Goal: Task Accomplishment & Management: Use online tool/utility

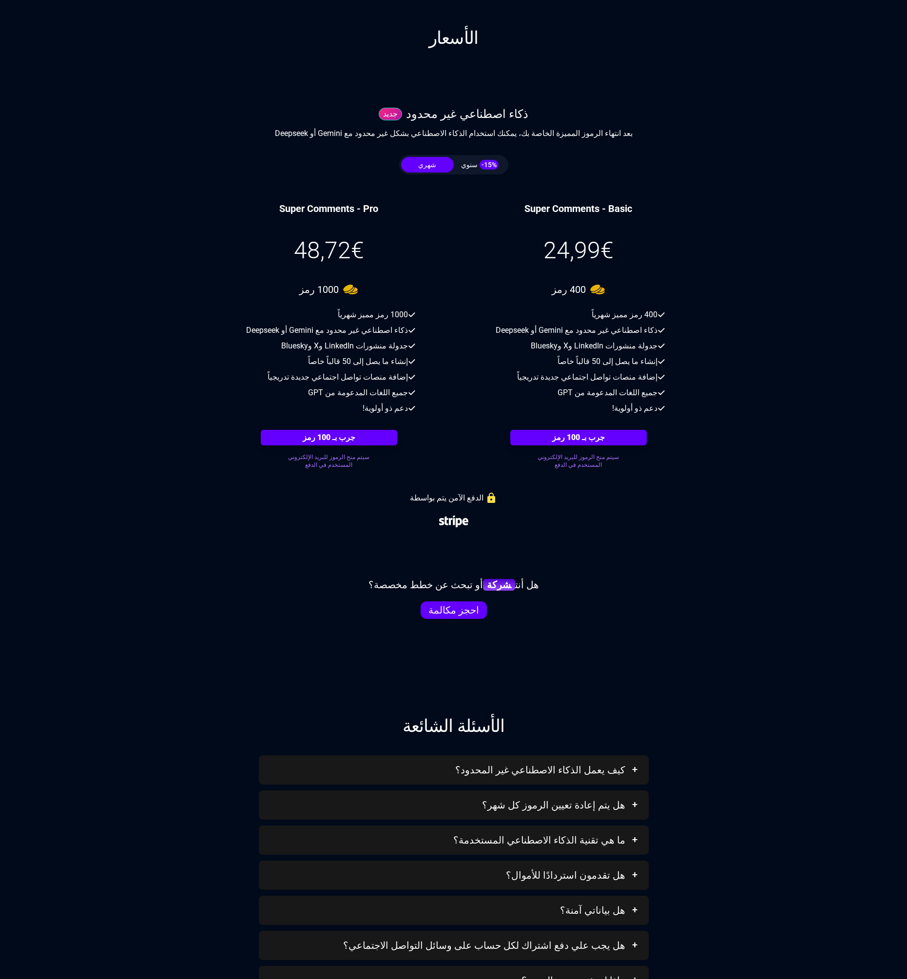
scroll to position [2690, 0]
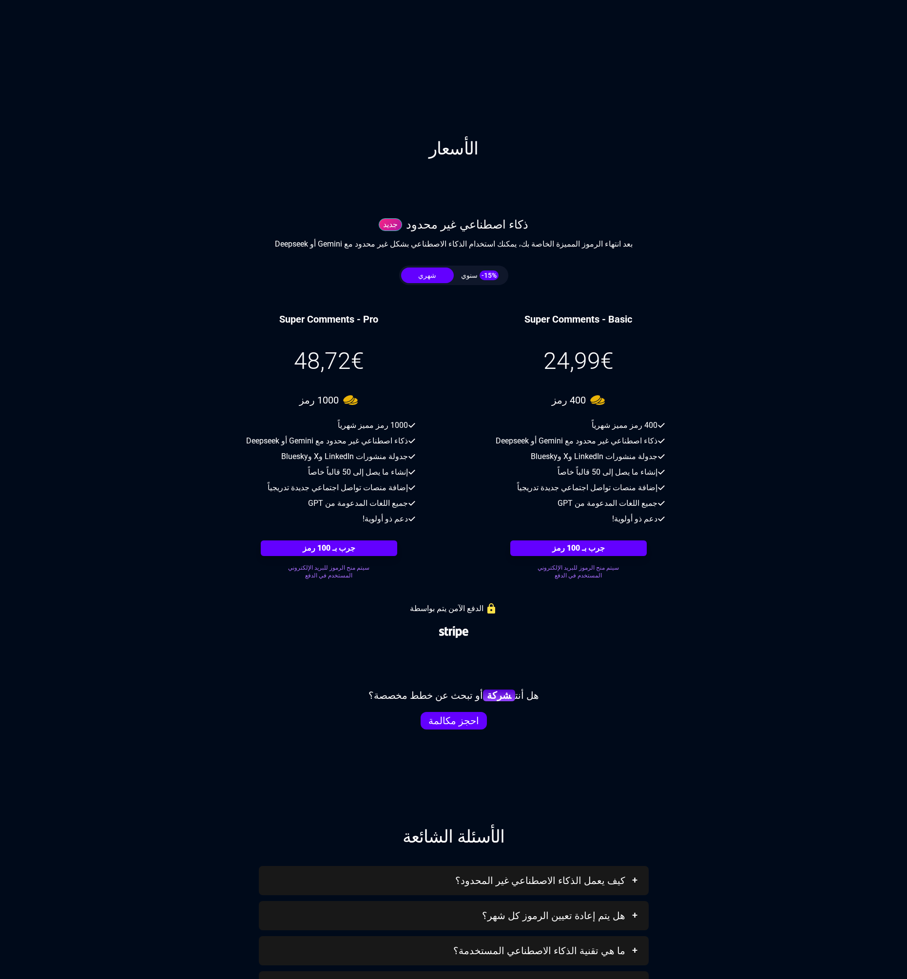
click at [484, 272] on span "-15%" at bounding box center [489, 275] width 19 height 10
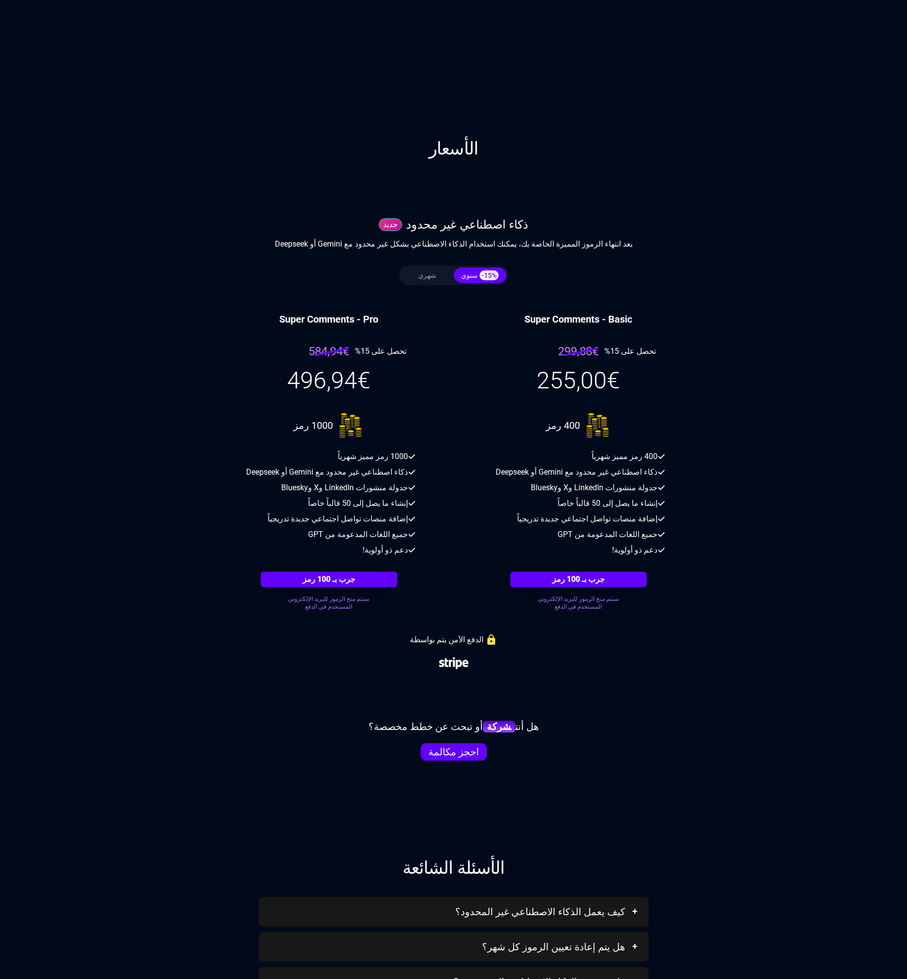
click at [415, 281] on button "شهري" at bounding box center [427, 276] width 53 height 16
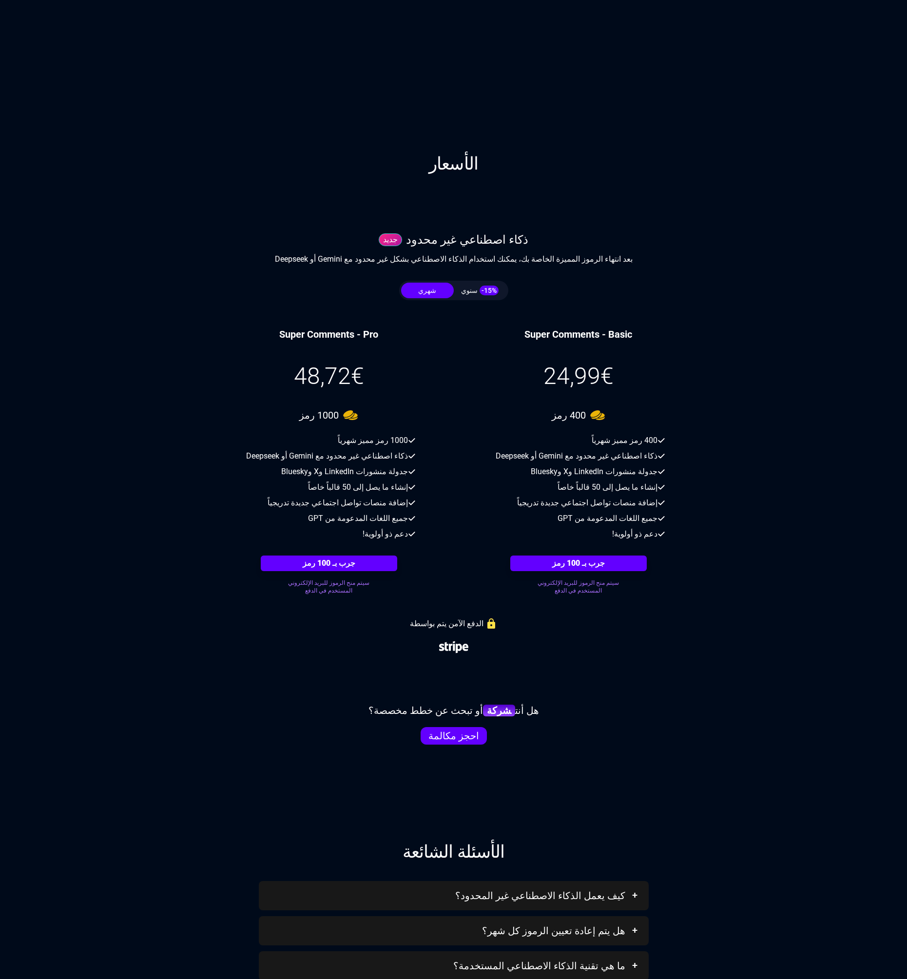
scroll to position [2782, 0]
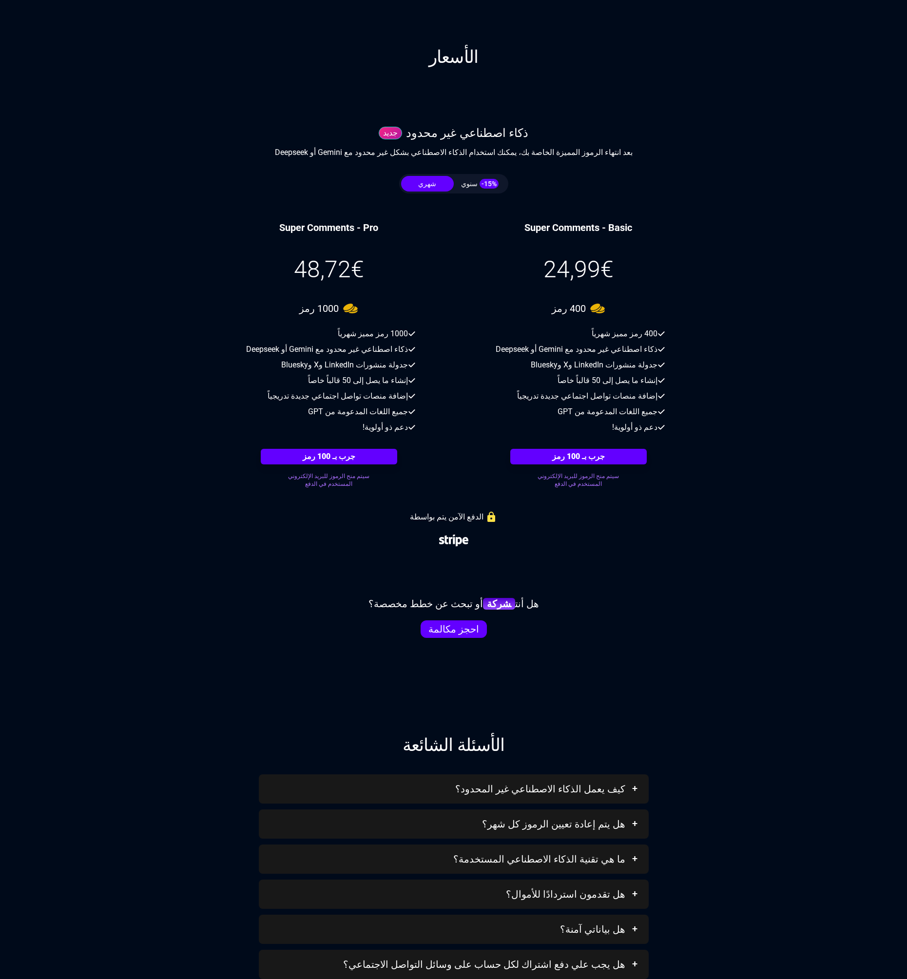
click at [473, 190] on button "سنوي -15%" at bounding box center [480, 184] width 53 height 16
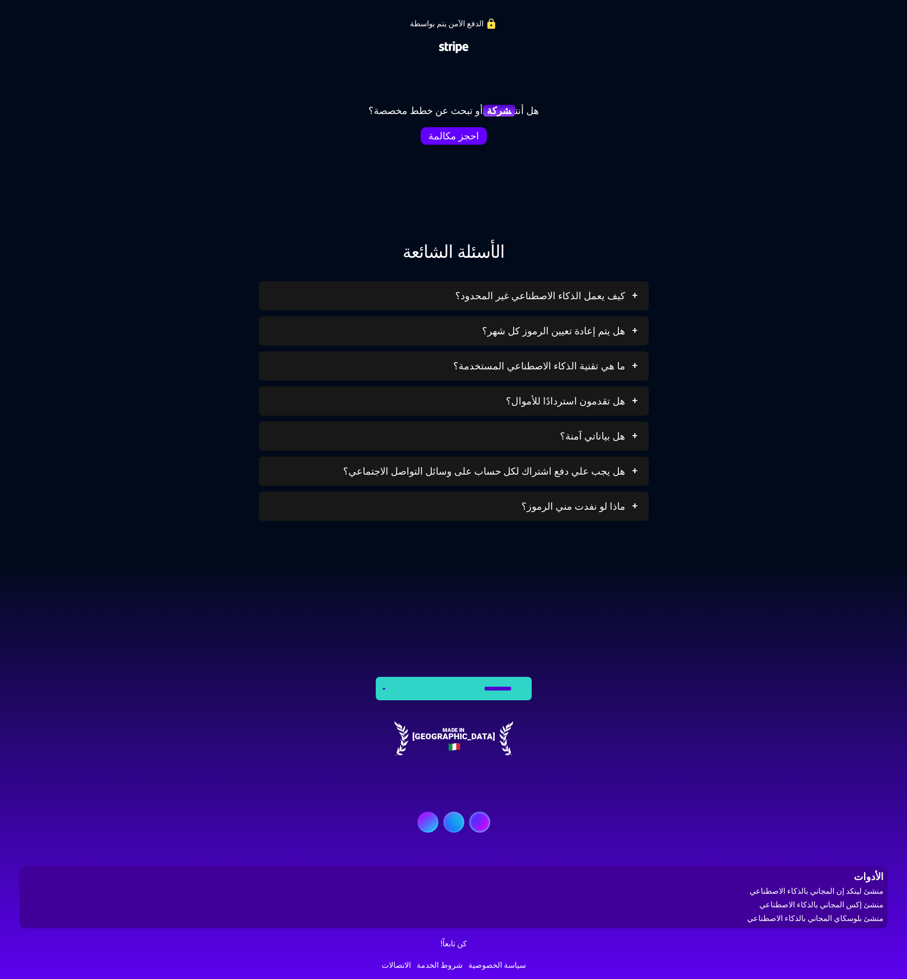
scroll to position [3339, 0]
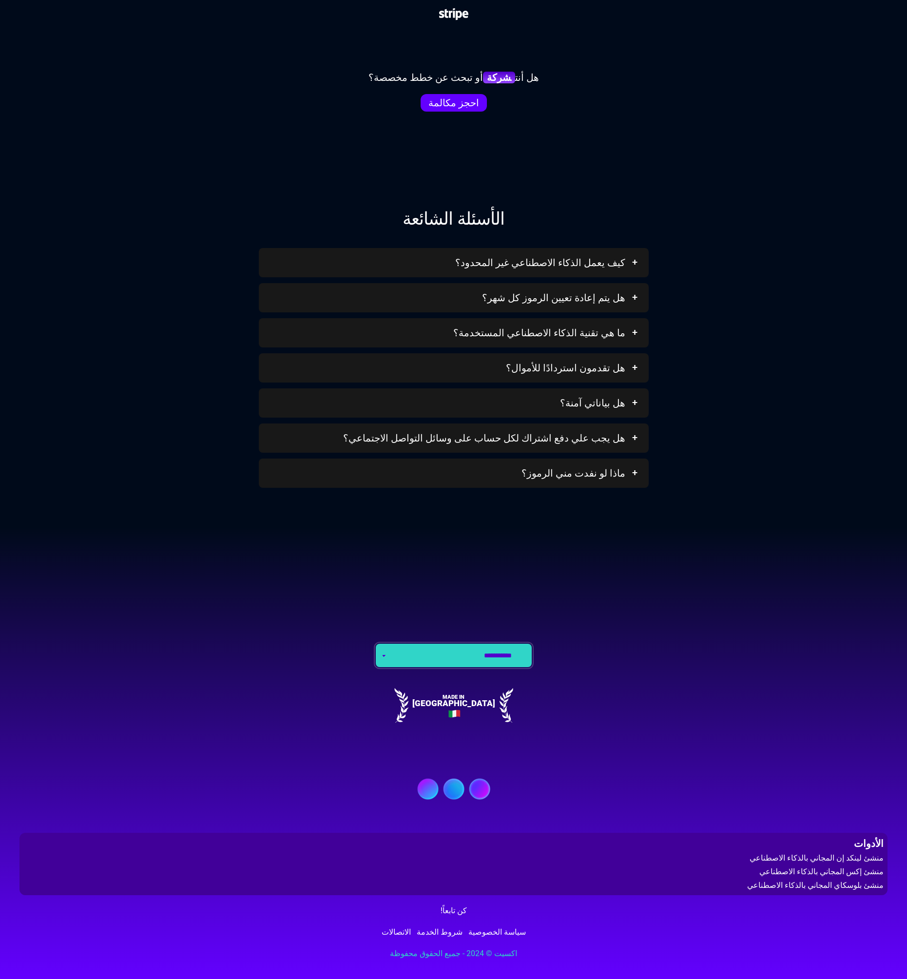
select select "**"
click at [376, 644] on select "**********" at bounding box center [454, 655] width 156 height 23
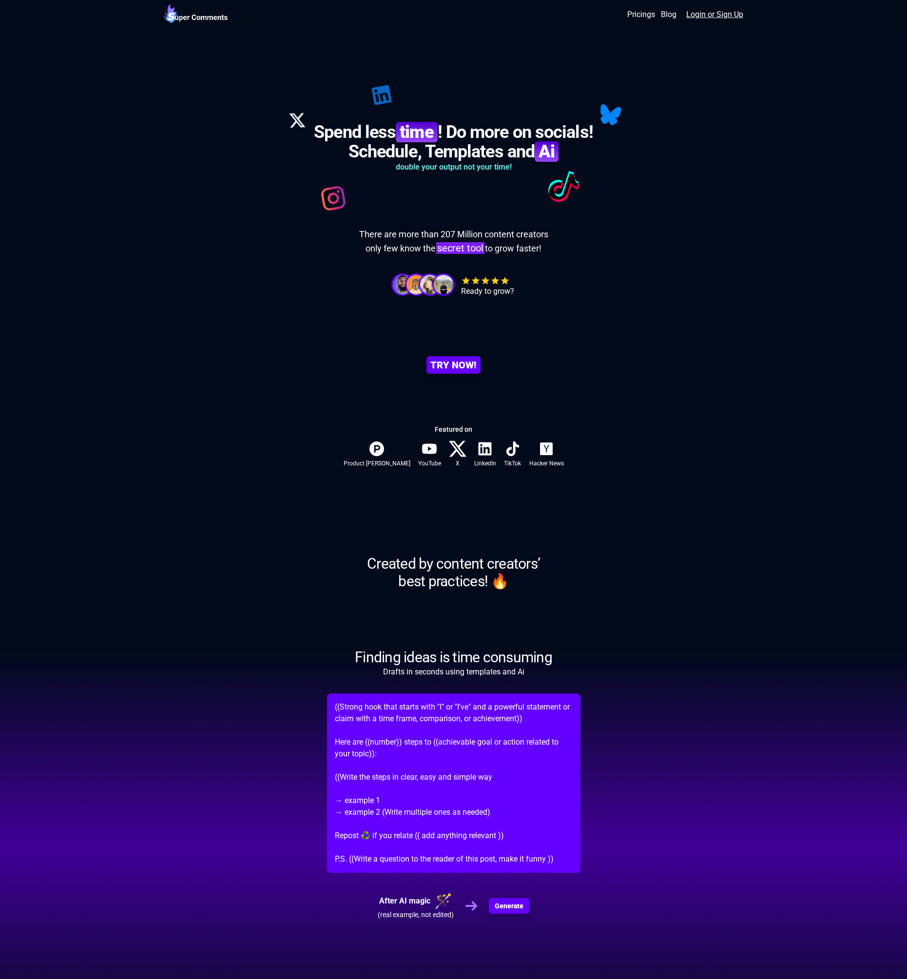
click at [704, 14] on link "Login or Sign Up" at bounding box center [714, 15] width 57 height 12
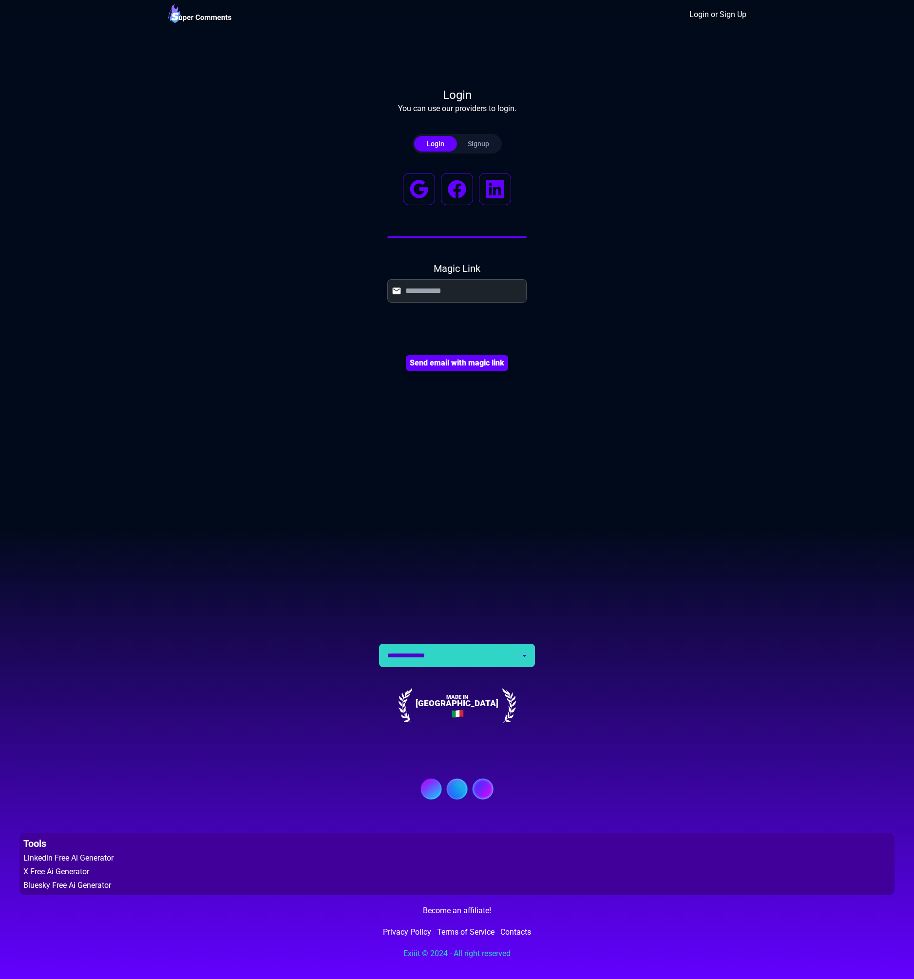
click at [209, 19] on img at bounding box center [200, 14] width 64 height 23
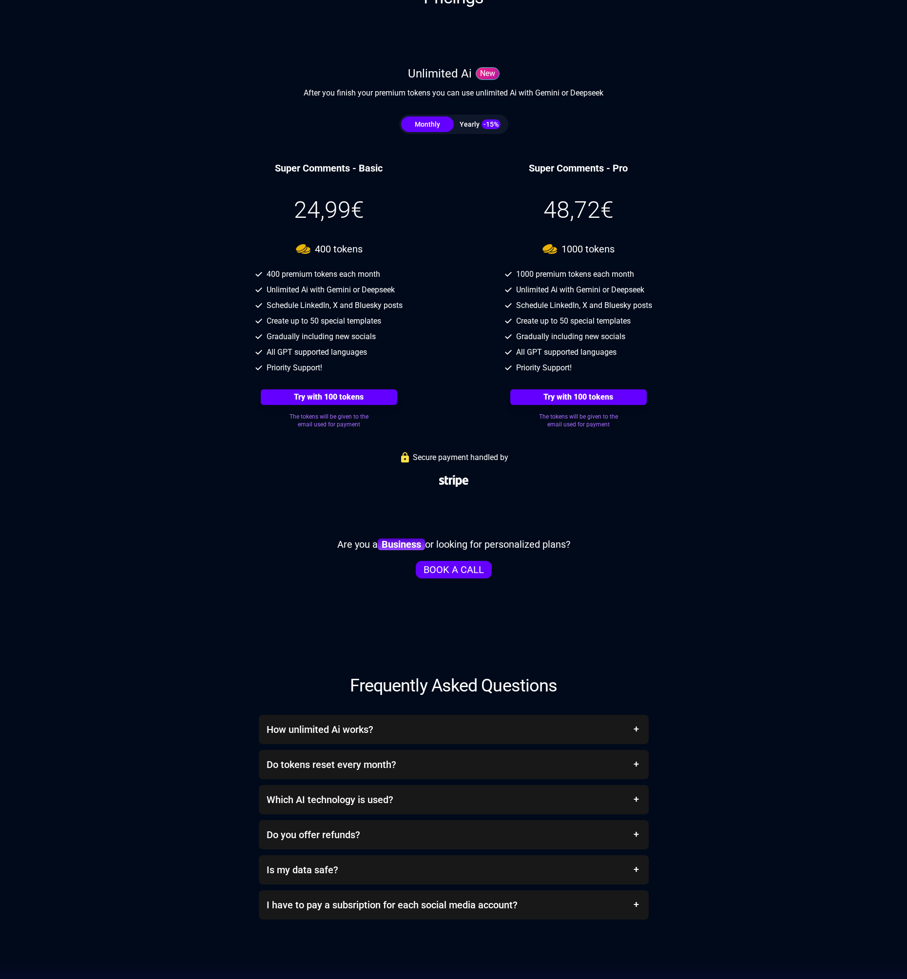
scroll to position [2975, 0]
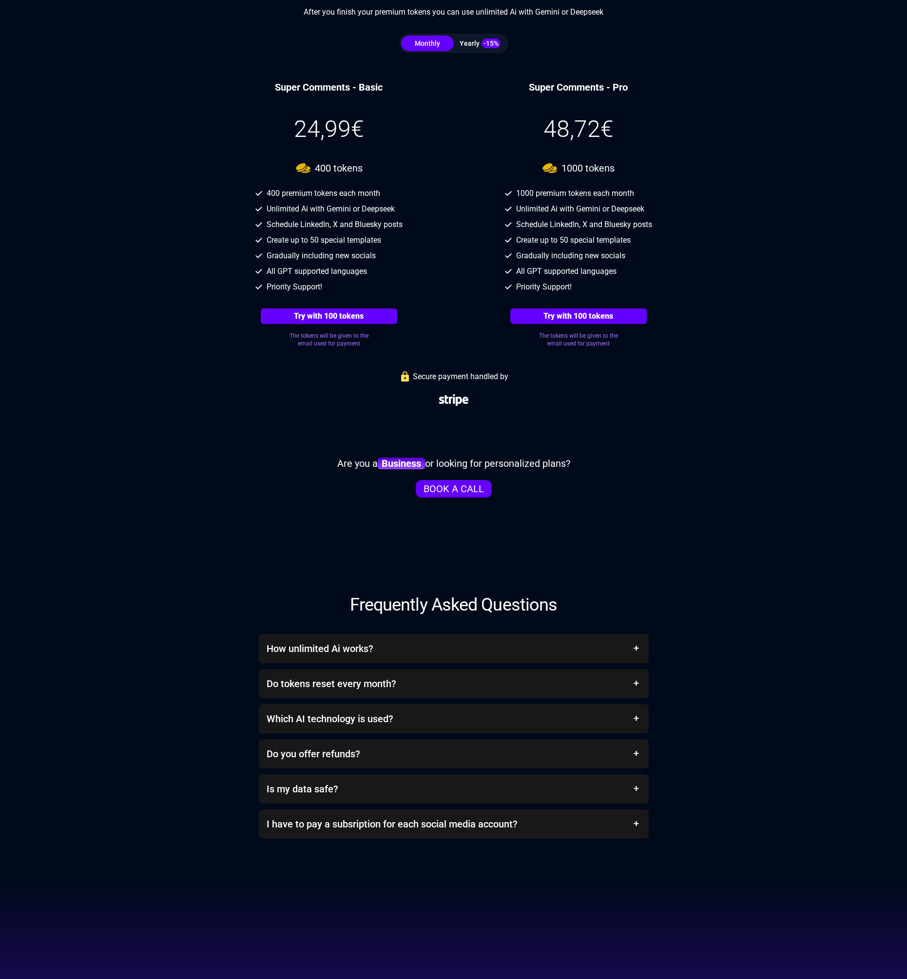
drag, startPoint x: 334, startPoint y: 462, endPoint x: 629, endPoint y: 470, distance: 294.9
click at [629, 470] on div "Are you a Business or looking for personalized plans? BOOK A CALL" at bounding box center [453, 477] width 585 height 41
click at [562, 471] on div "Are you a Business or looking for personalized plans? BOOK A CALL" at bounding box center [453, 477] width 585 height 41
click at [463, 488] on link "BOOK A CALL" at bounding box center [453, 489] width 69 height 18
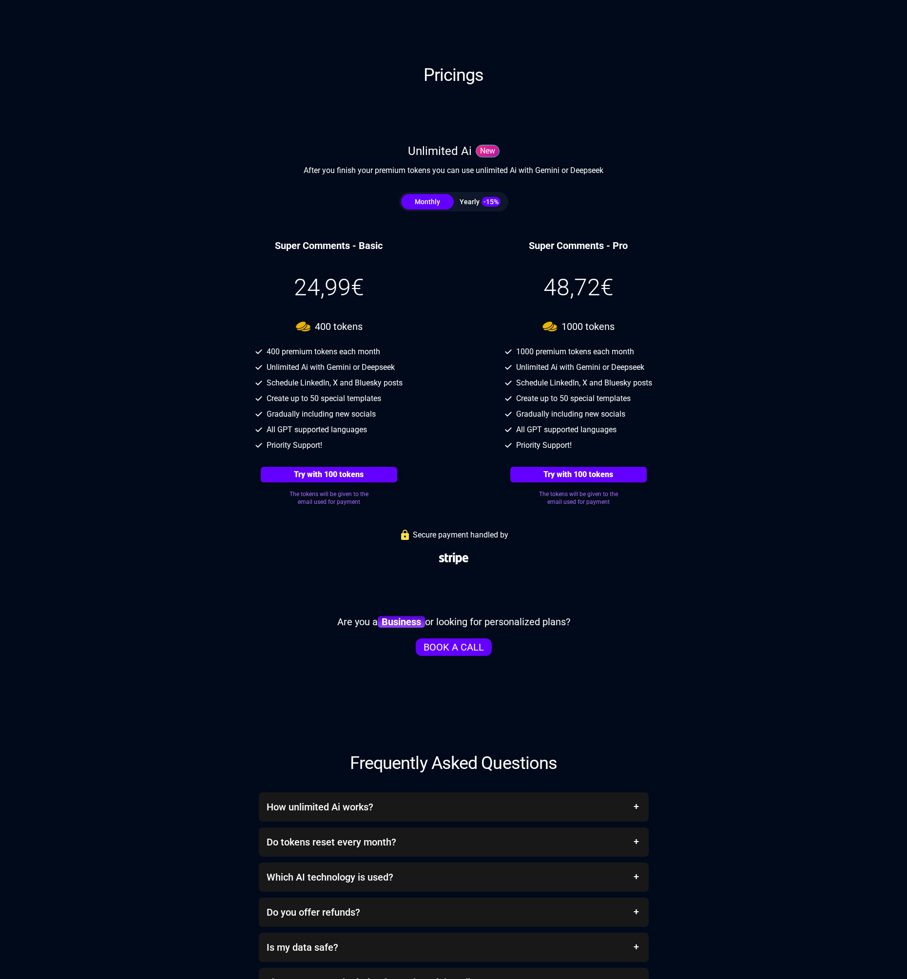
scroll to position [2741, 0]
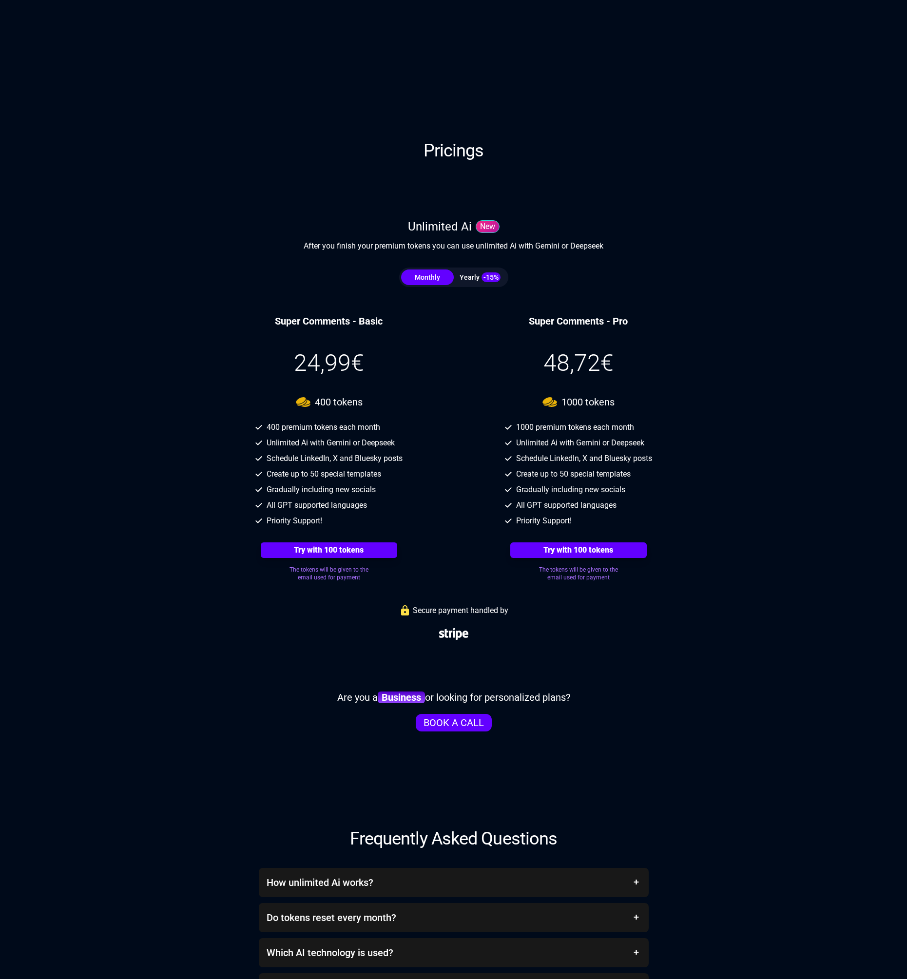
click at [472, 279] on div "Yearly -15%" at bounding box center [480, 277] width 53 height 10
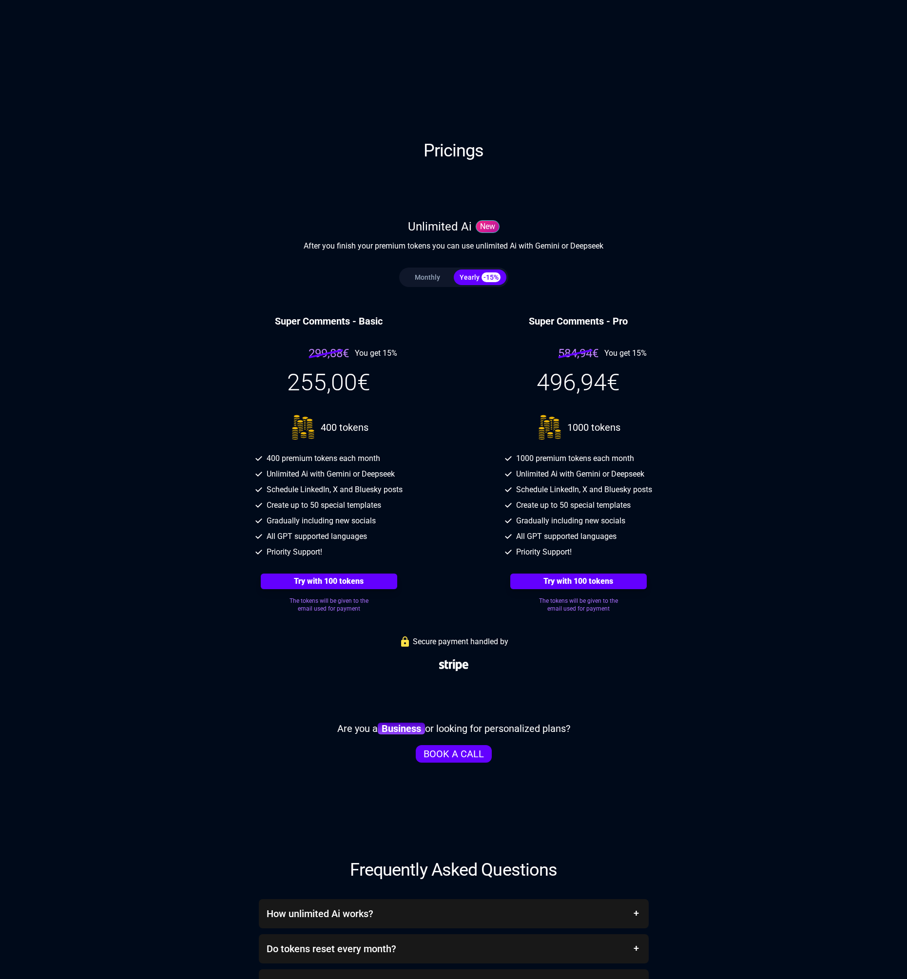
click at [418, 274] on button "Monthly" at bounding box center [427, 277] width 53 height 16
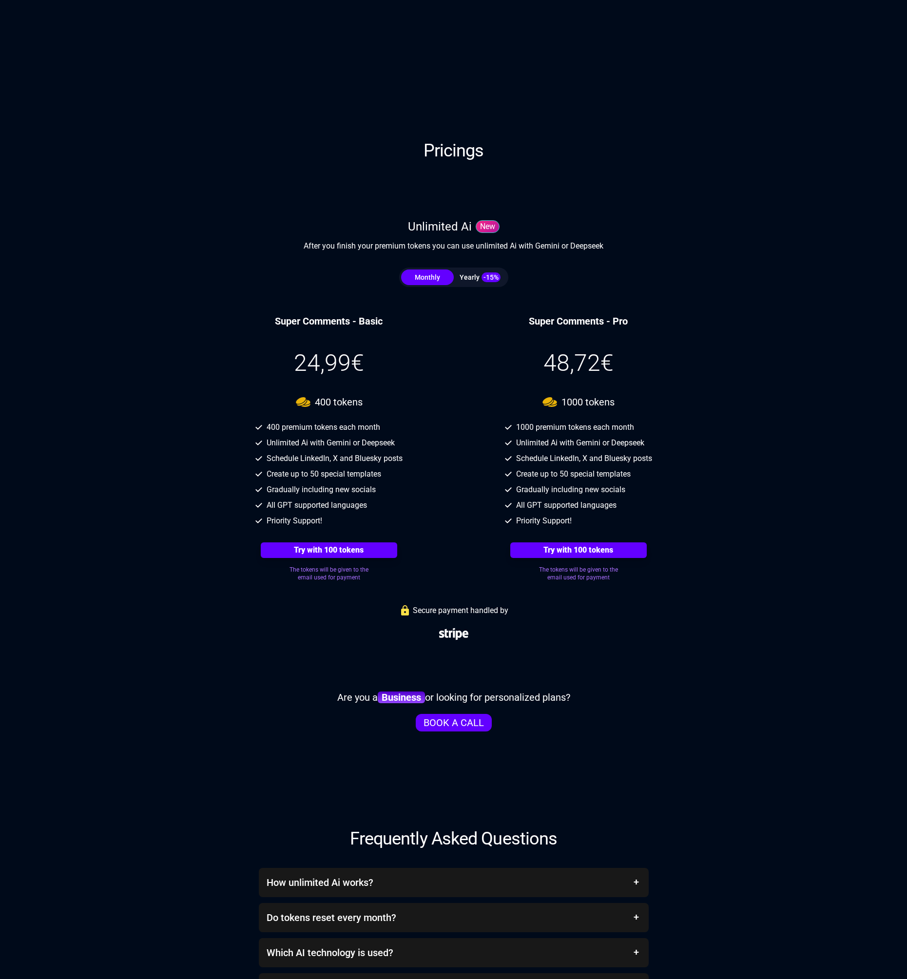
click at [487, 277] on span "-15%" at bounding box center [490, 277] width 19 height 10
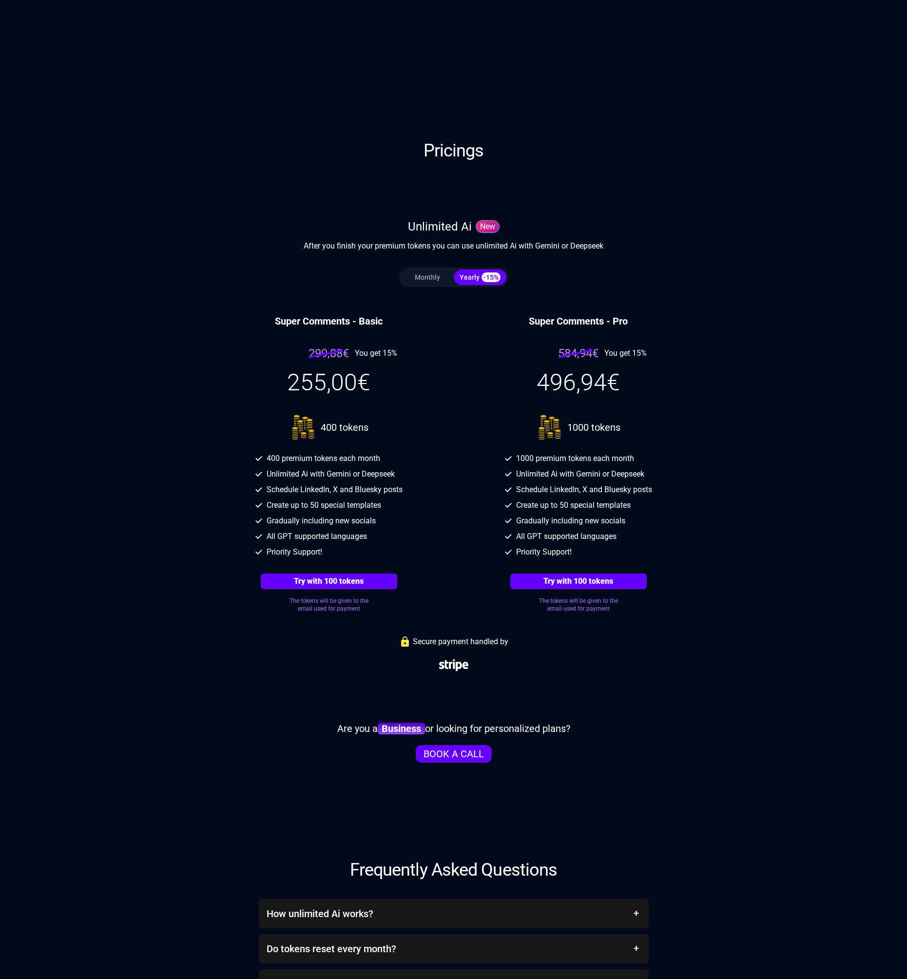
click at [431, 276] on button "Monthly" at bounding box center [427, 277] width 53 height 16
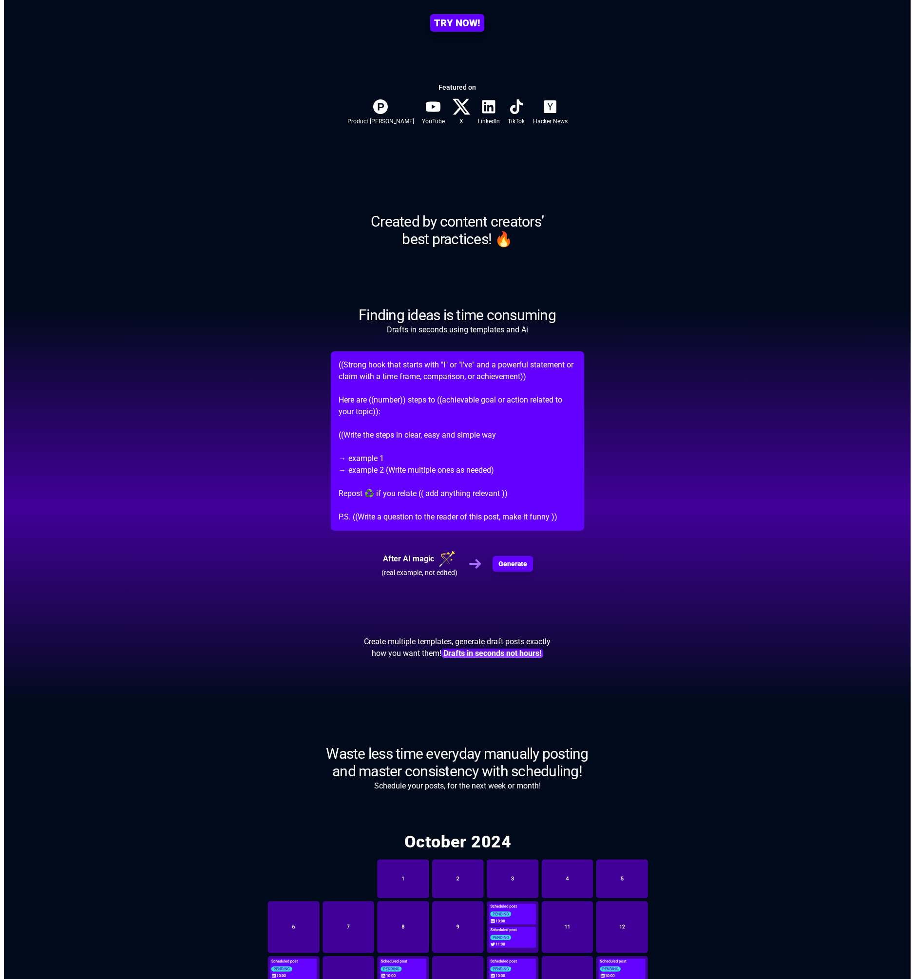
scroll to position [0, 0]
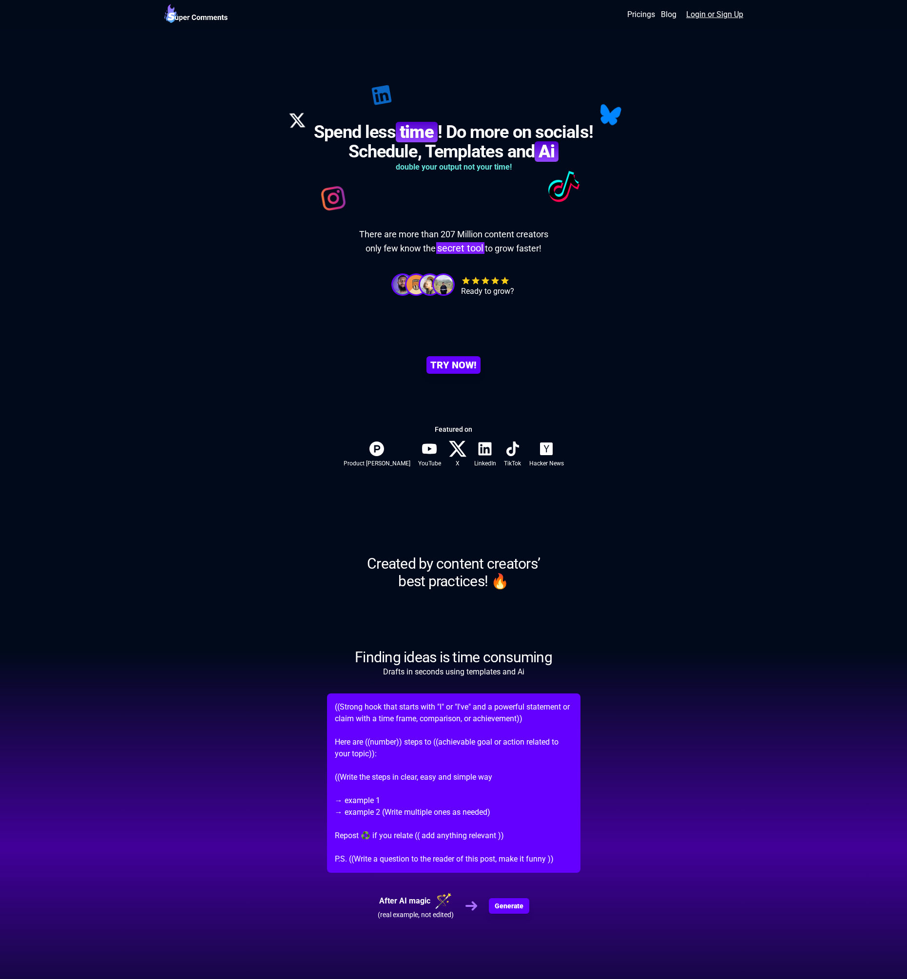
click at [725, 18] on link "Login or Sign Up" at bounding box center [714, 15] width 57 height 12
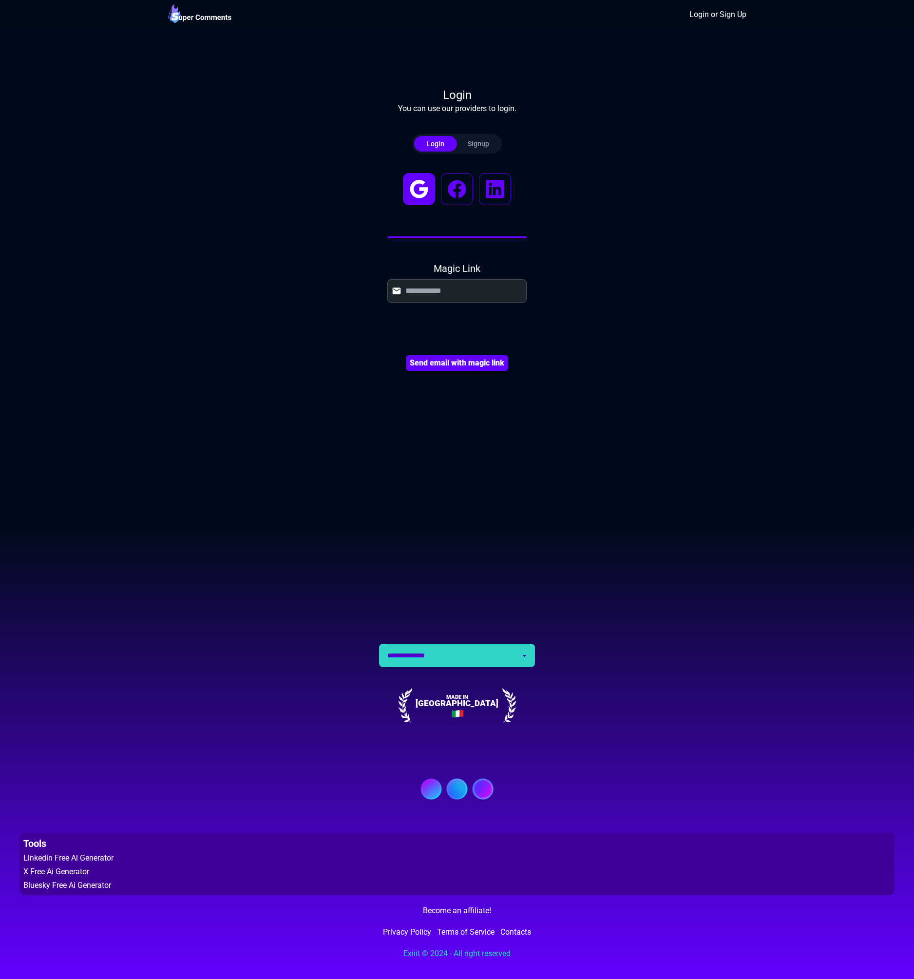
click at [428, 197] on icon at bounding box center [418, 188] width 27 height 27
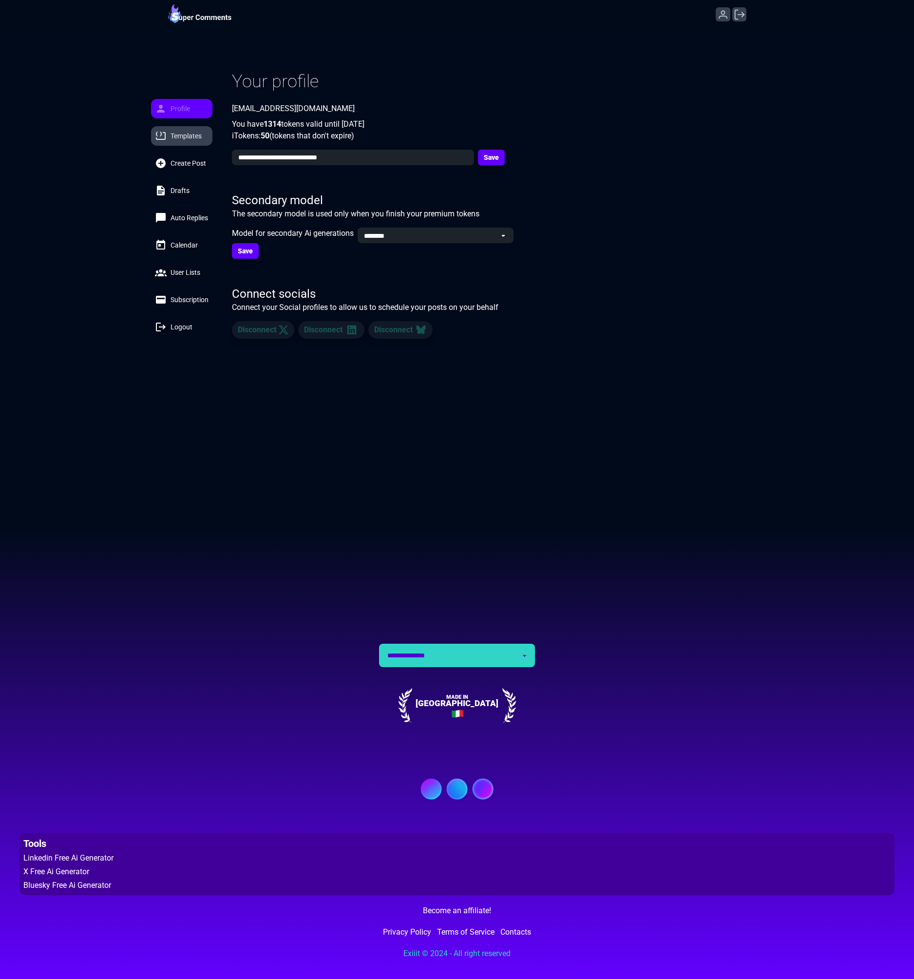
click at [200, 136] on span "Templates" at bounding box center [186, 136] width 31 height 10
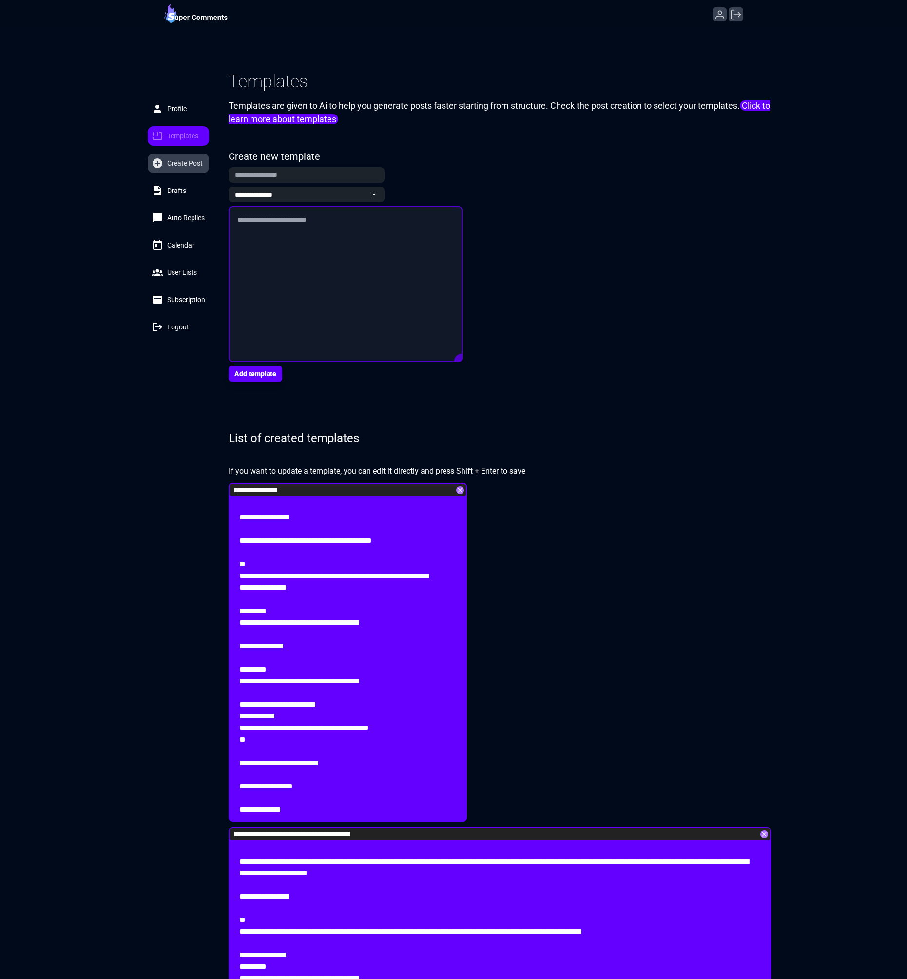
click at [187, 165] on span "Create Post" at bounding box center [185, 163] width 36 height 10
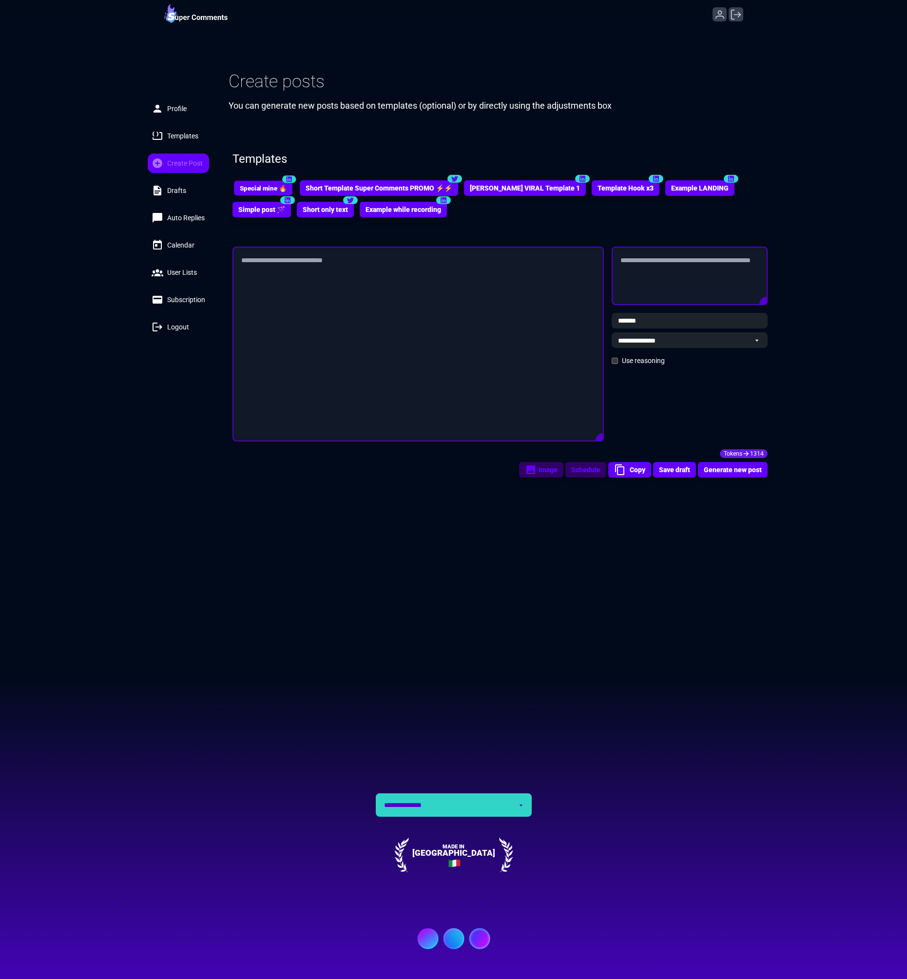
click at [266, 191] on button "Special mine 🔥" at bounding box center [263, 188] width 58 height 15
select select "********"
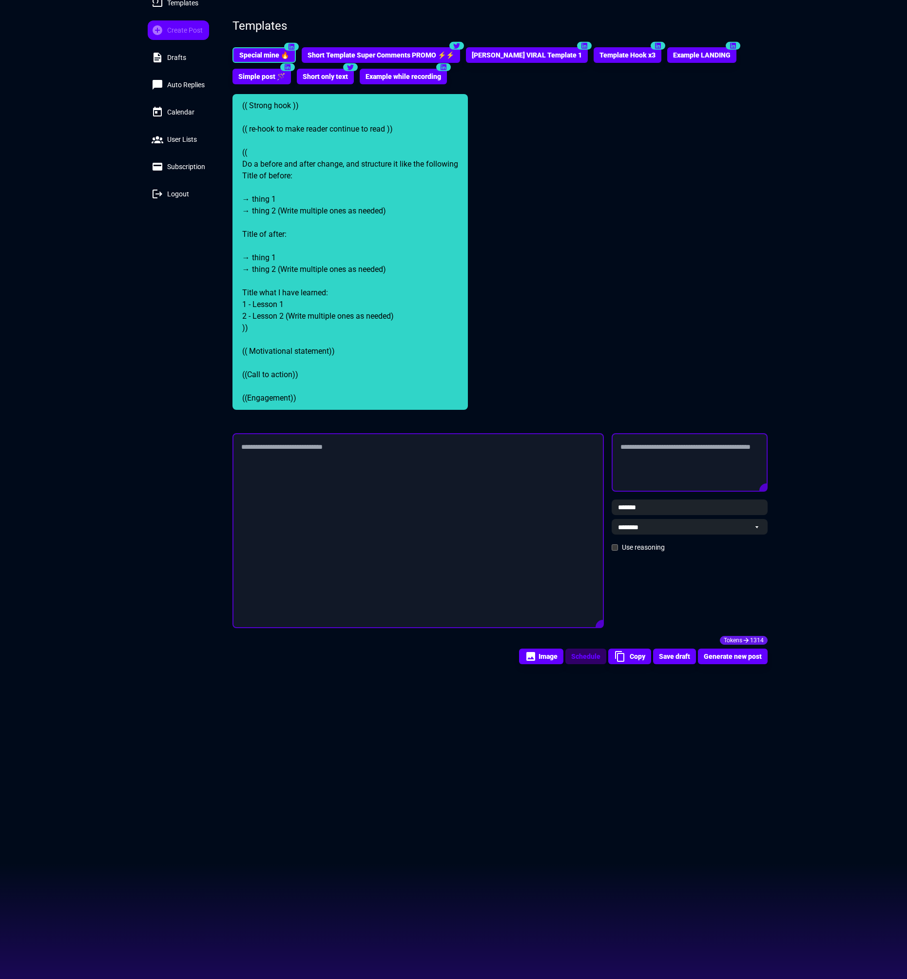
scroll to position [292, 0]
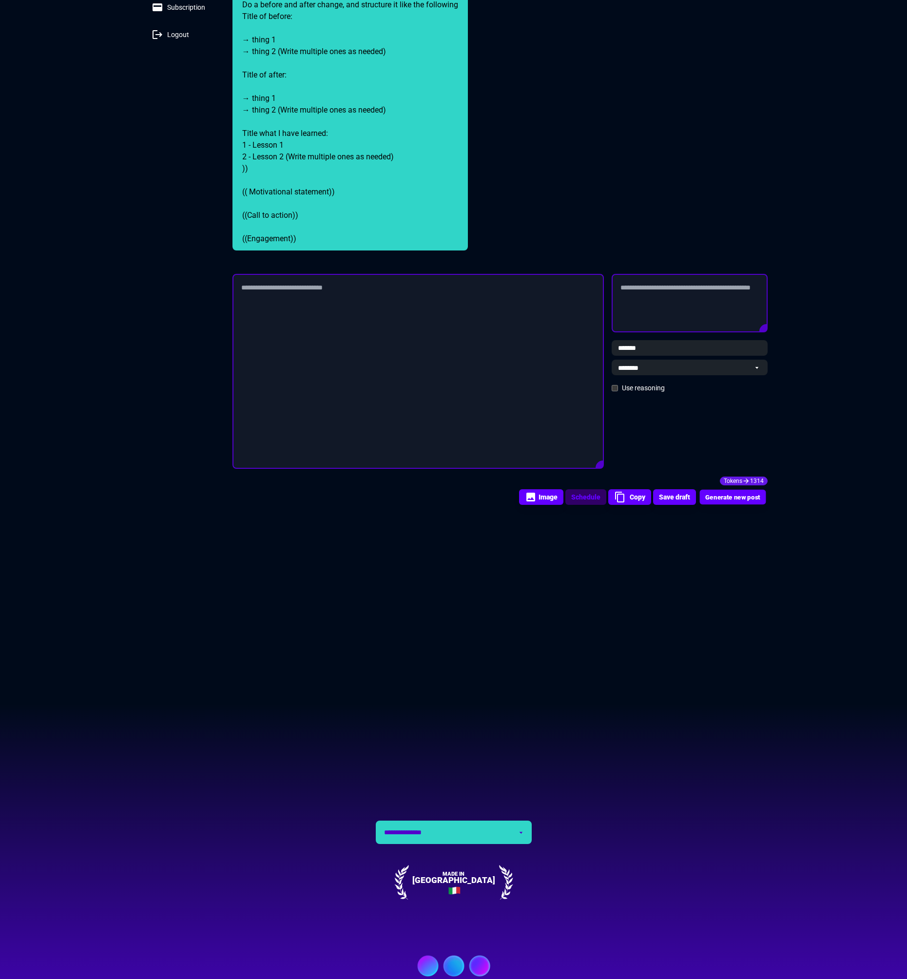
click at [719, 496] on button "Generate new post" at bounding box center [732, 497] width 66 height 15
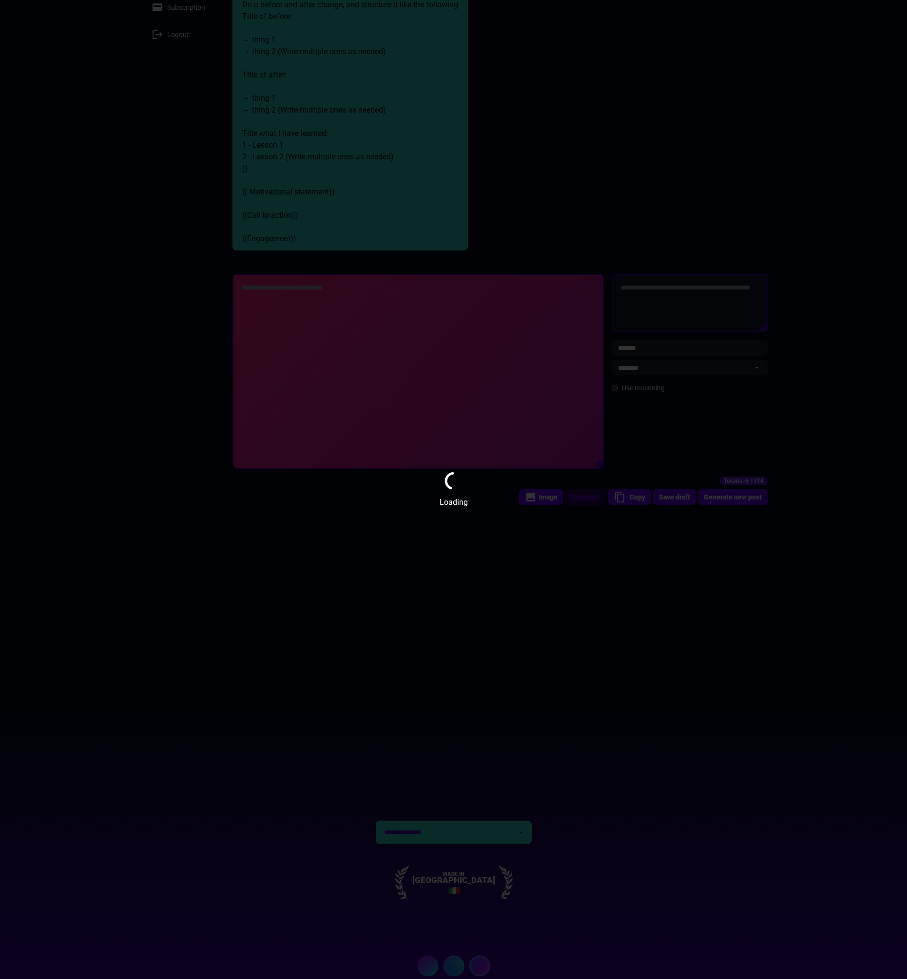
type textarea "**********"
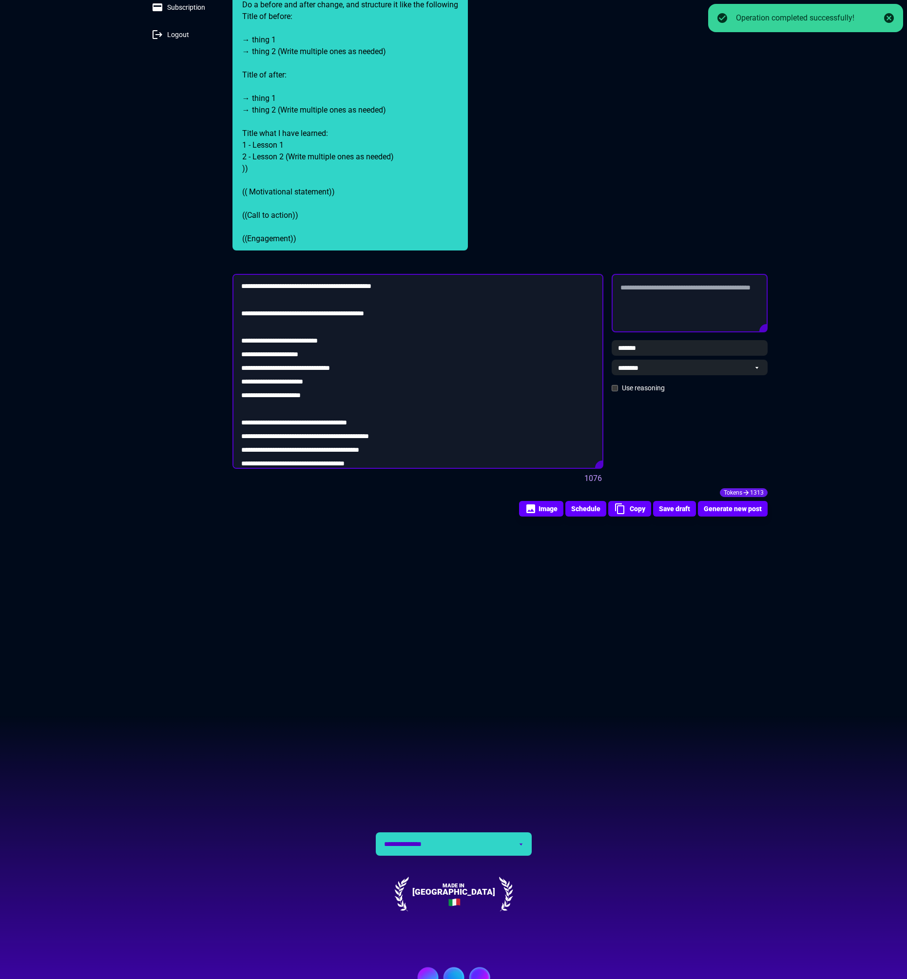
scroll to position [0, 0]
drag, startPoint x: 645, startPoint y: 344, endPoint x: 600, endPoint y: 344, distance: 45.3
click at [603, 346] on div "**********" at bounding box center [500, 377] width 543 height 214
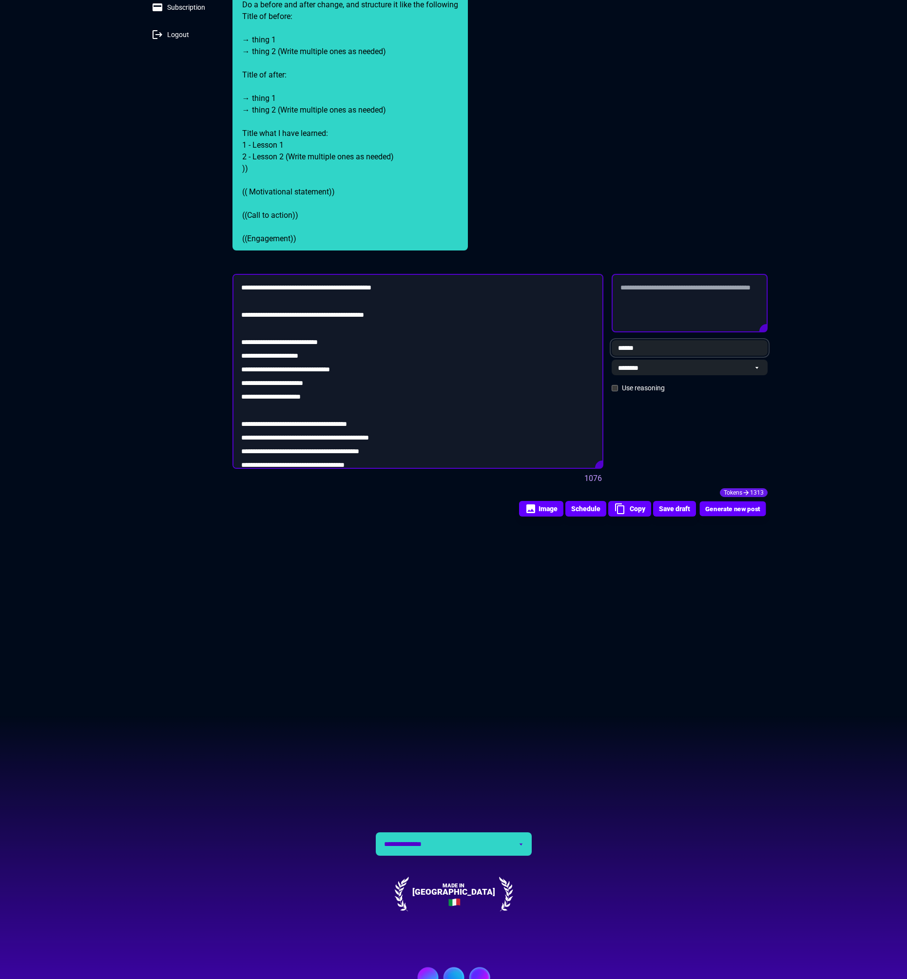
type input "******"
click at [747, 503] on button "Generate new post" at bounding box center [732, 508] width 66 height 15
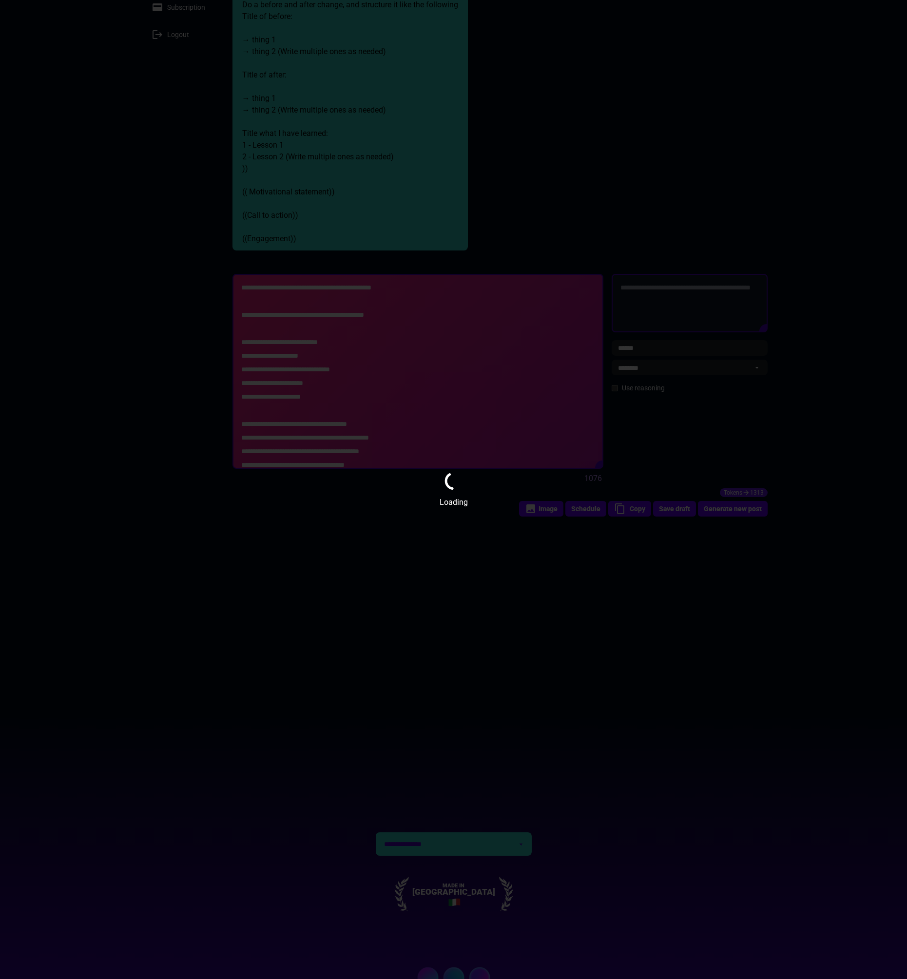
type textarea "**********"
